Goal: Contribute content

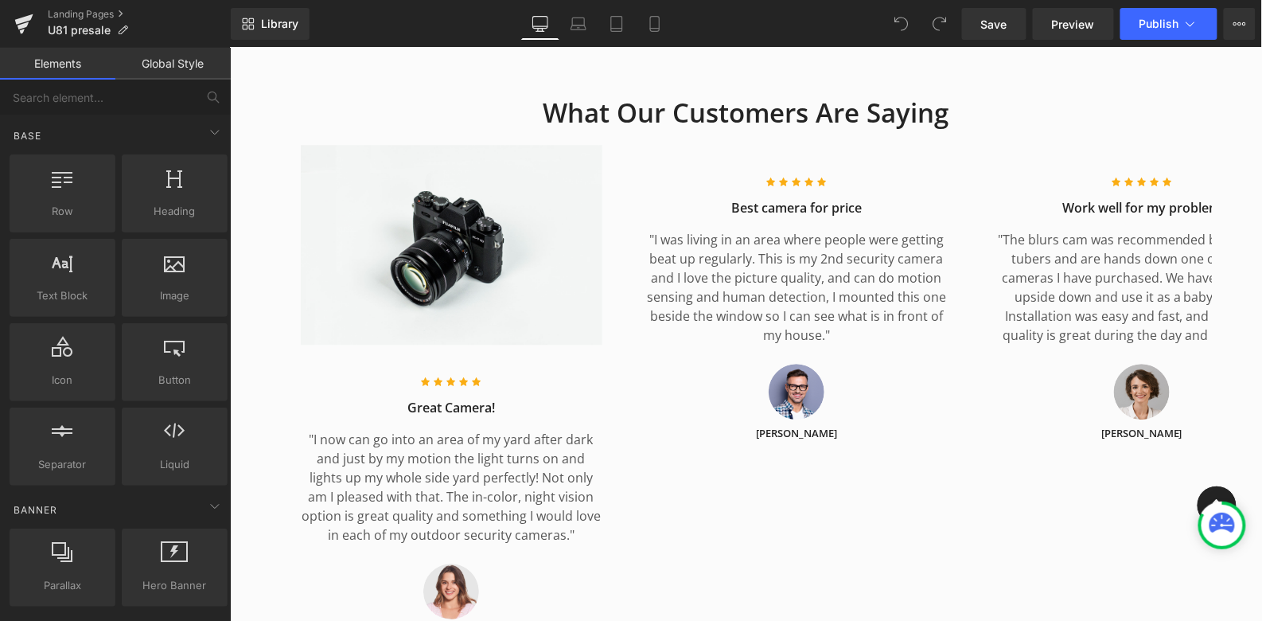
scroll to position [5048, 0]
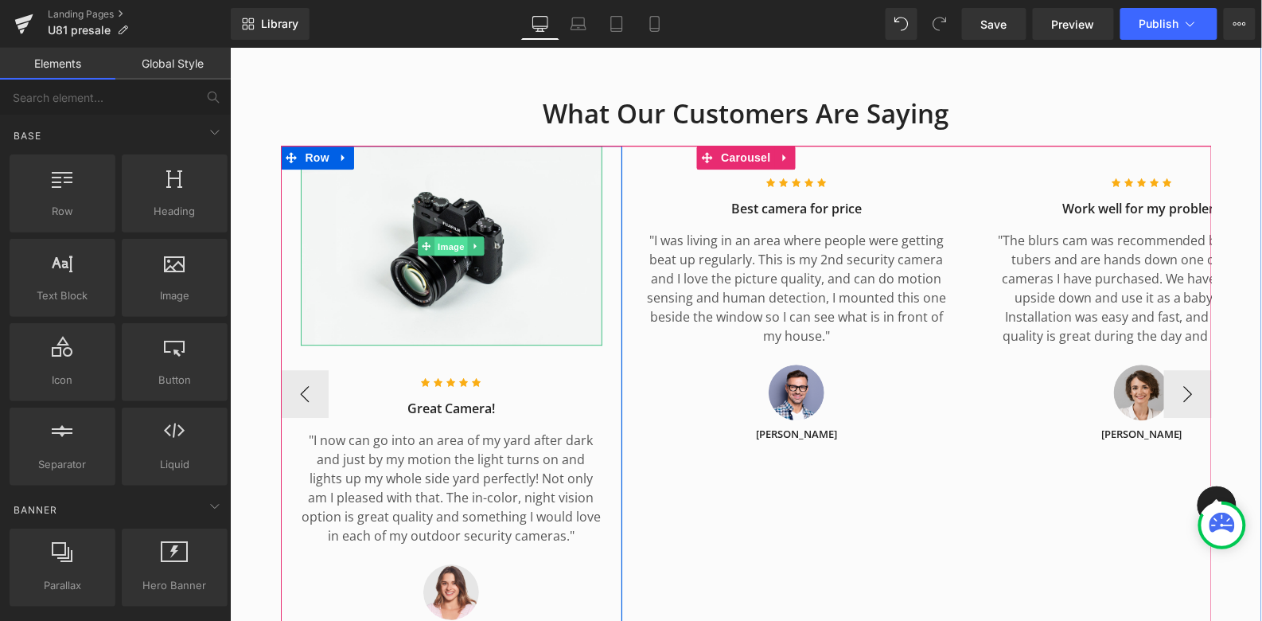
click at [447, 236] on span "Image" at bounding box center [450, 245] width 33 height 19
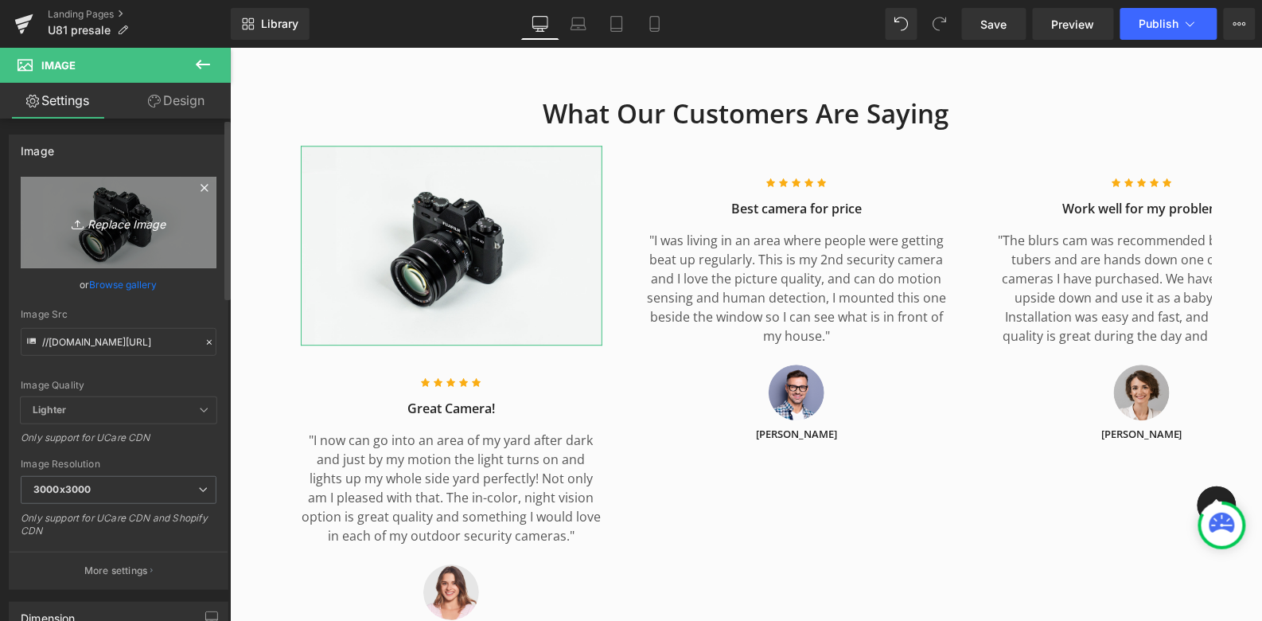
click at [112, 224] on icon "Replace Image" at bounding box center [118, 223] width 127 height 20
type input "C:\fakepath\customer says about smart lock .PNG"
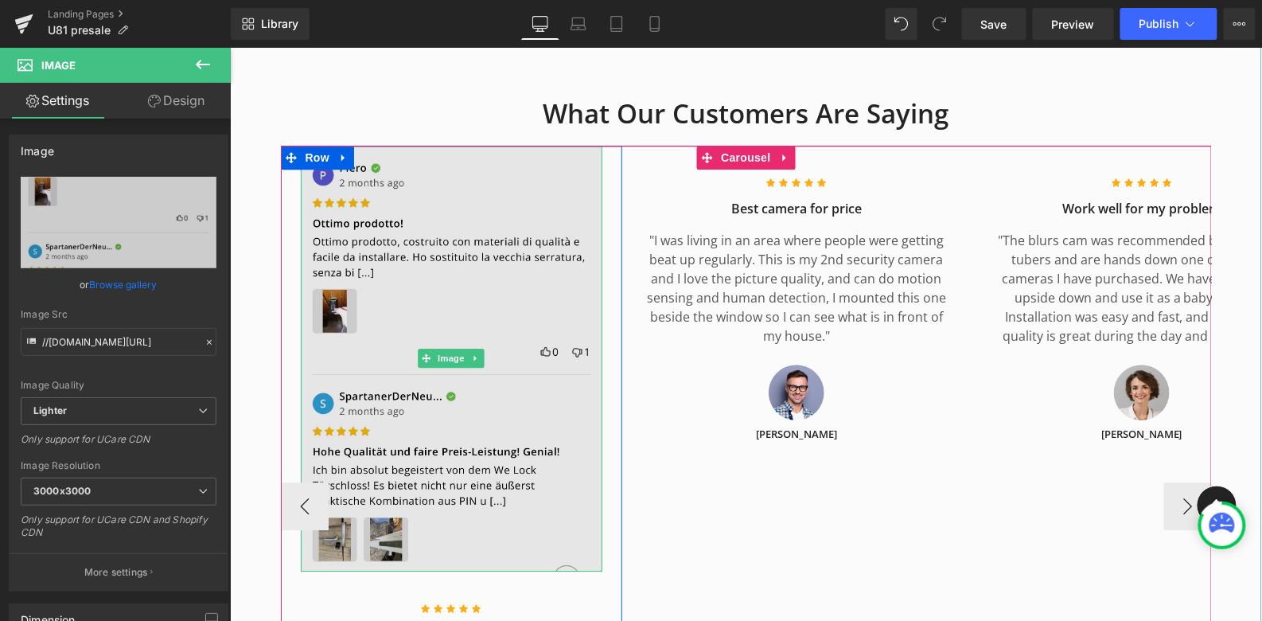
click at [470, 372] on img at bounding box center [451, 358] width 302 height 426
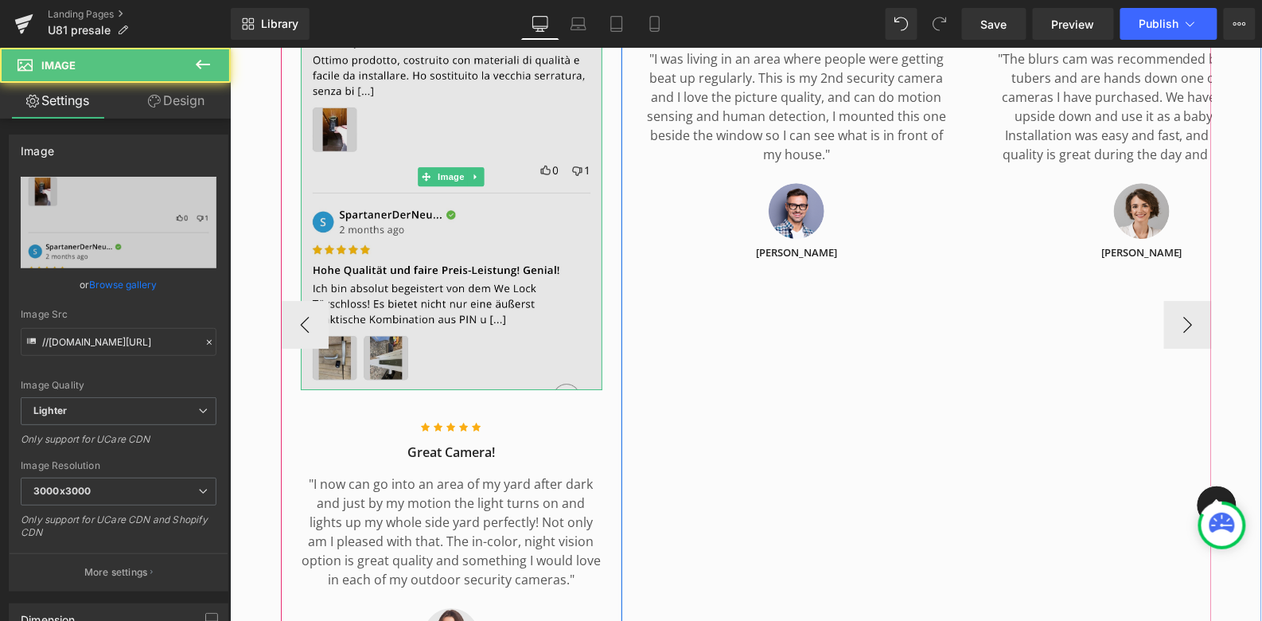
scroll to position [5232, 0]
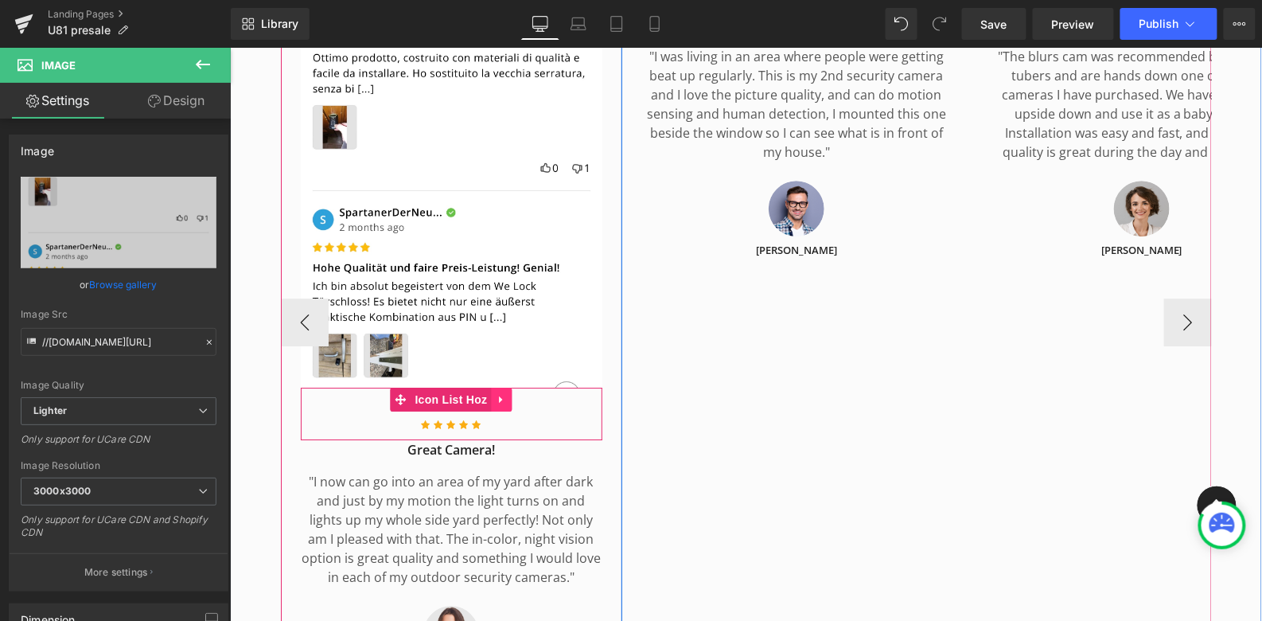
click at [502, 392] on icon at bounding box center [500, 398] width 11 height 12
click at [513, 392] on icon at bounding box center [510, 398] width 11 height 12
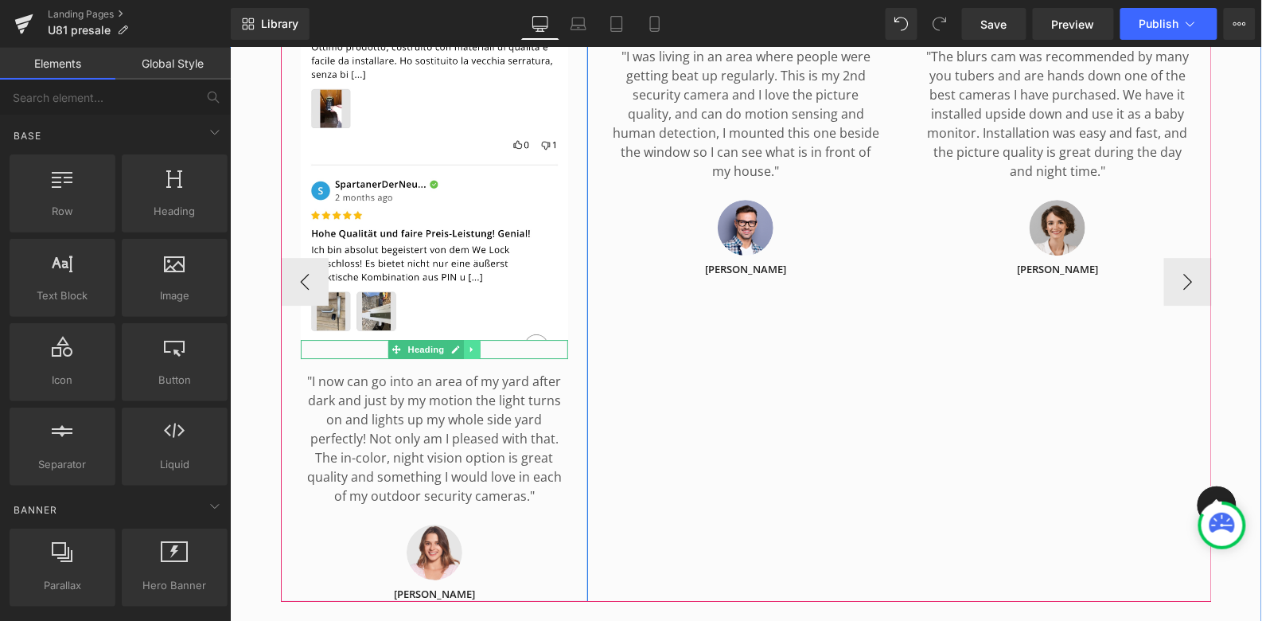
click at [470, 345] on icon at bounding box center [471, 348] width 2 height 6
click at [481, 344] on icon at bounding box center [479, 348] width 9 height 9
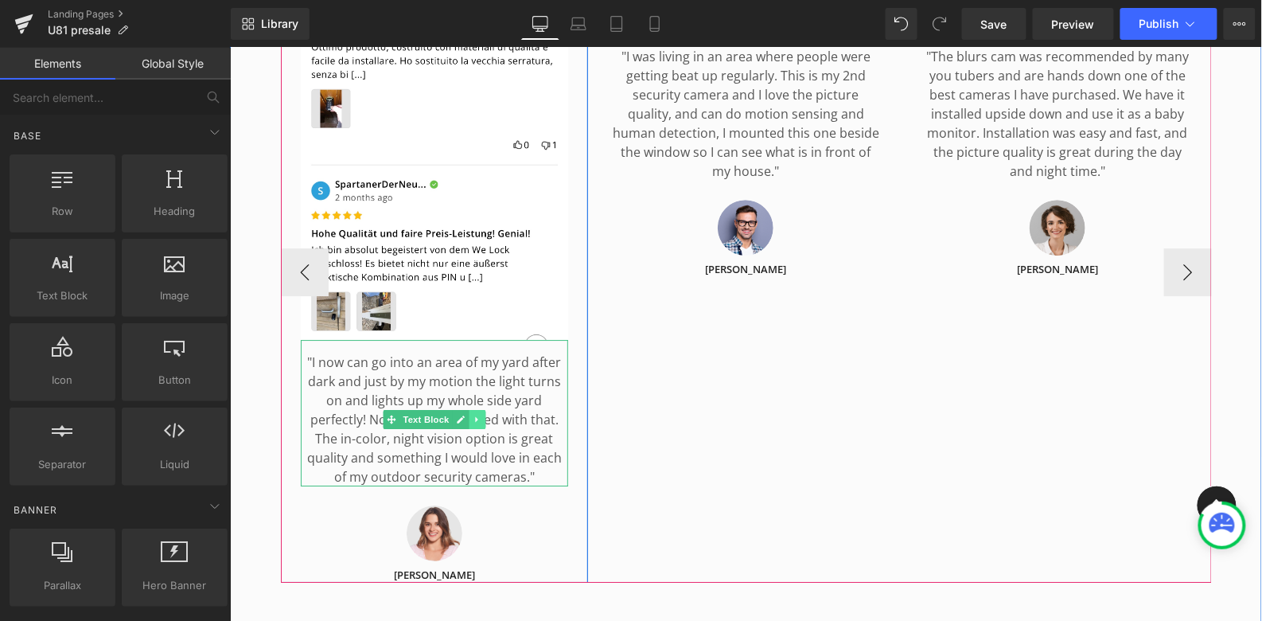
click at [478, 414] on icon at bounding box center [476, 419] width 9 height 10
click at [482, 414] on icon at bounding box center [485, 418] width 9 height 9
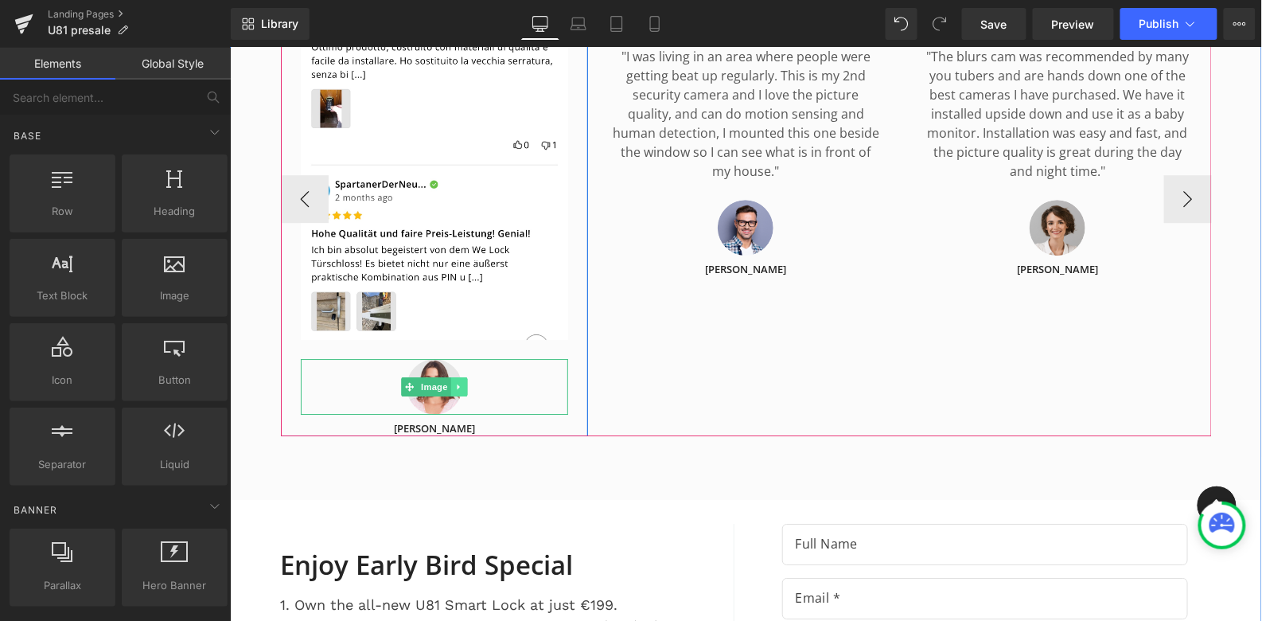
click at [460, 381] on icon at bounding box center [458, 386] width 9 height 10
click at [470, 381] on icon at bounding box center [466, 385] width 9 height 9
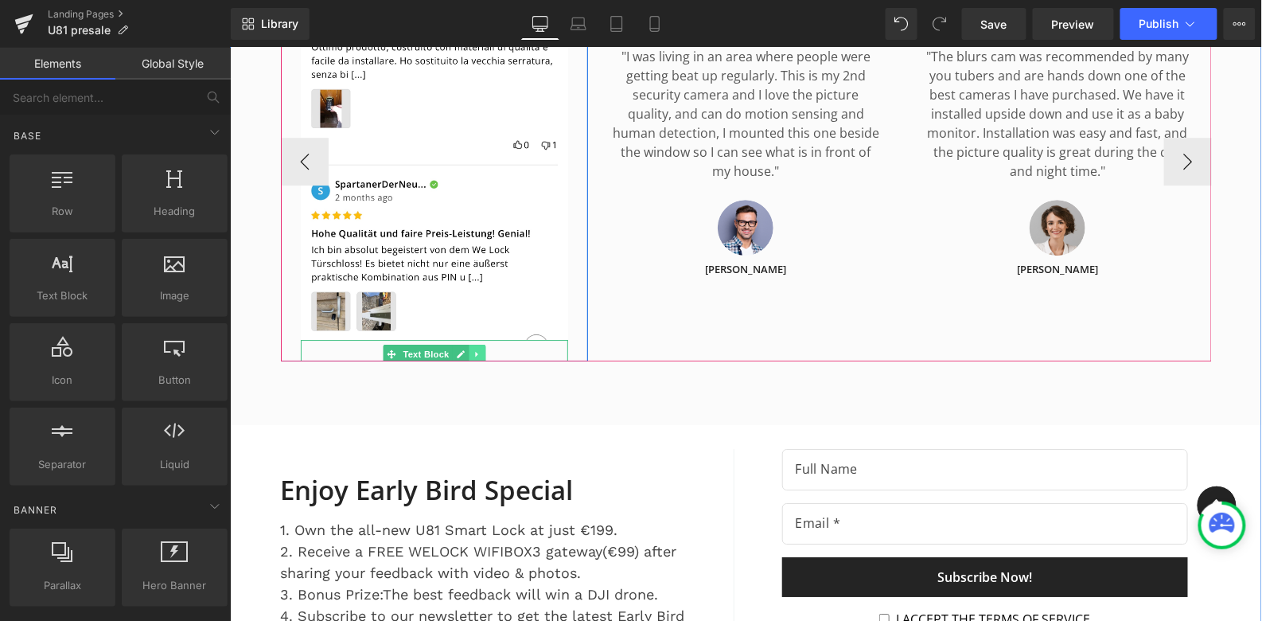
click at [479, 349] on icon at bounding box center [476, 354] width 9 height 10
click at [489, 349] on icon at bounding box center [485, 353] width 9 height 9
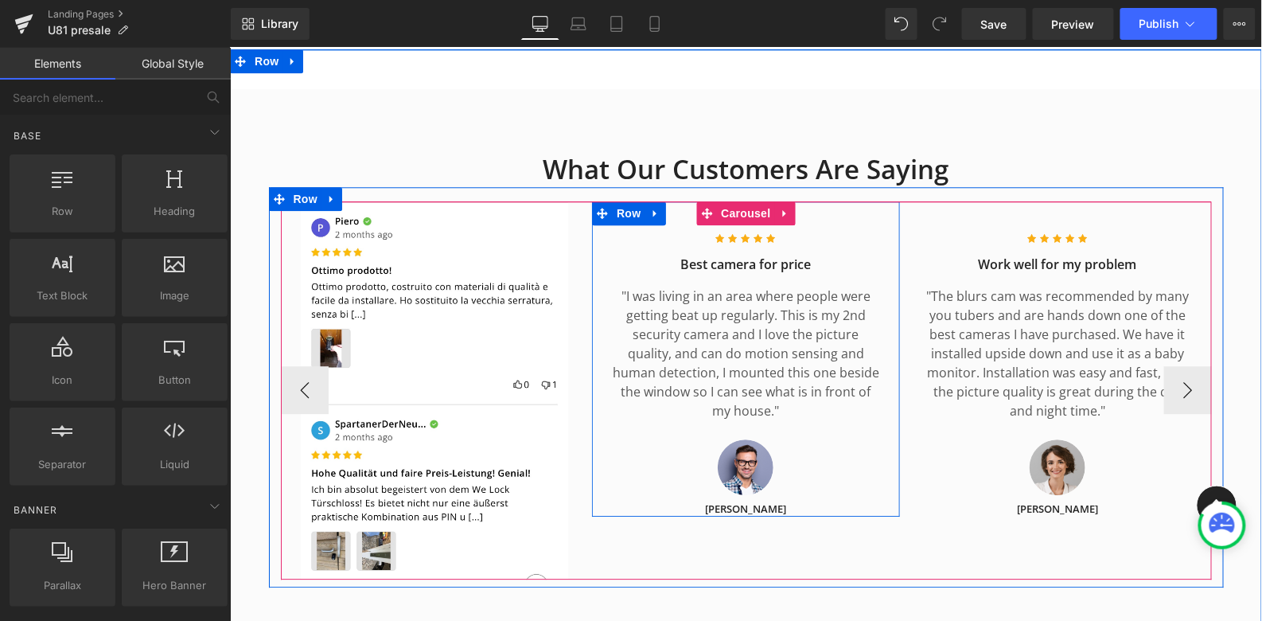
scroll to position [4997, 0]
